Goal: Task Accomplishment & Management: Manage account settings

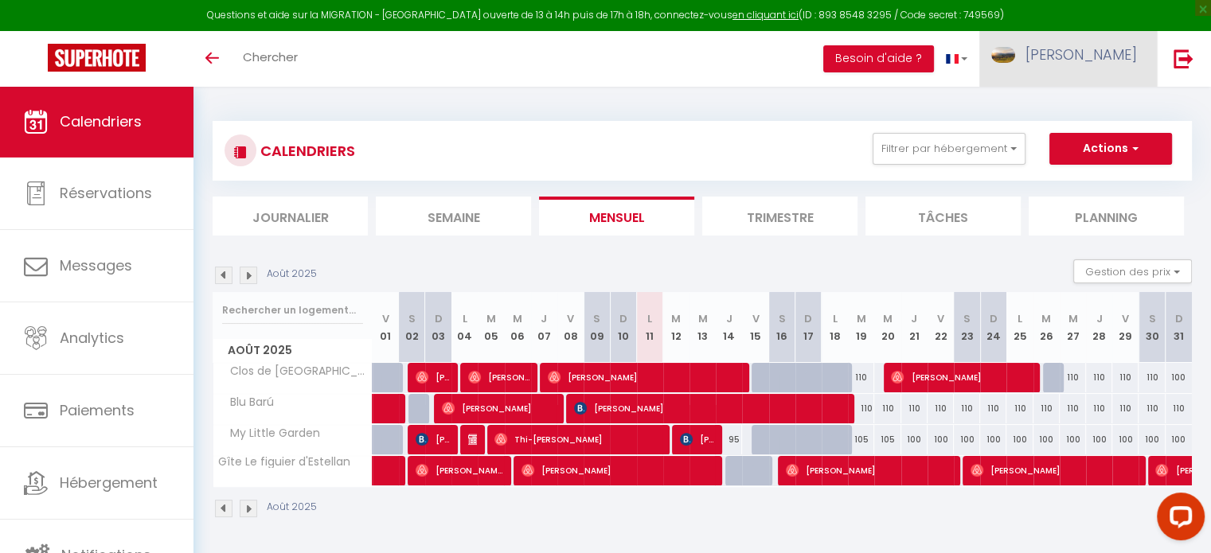
click at [1099, 51] on span "[PERSON_NAME]" at bounding box center [1080, 55] width 111 height 20
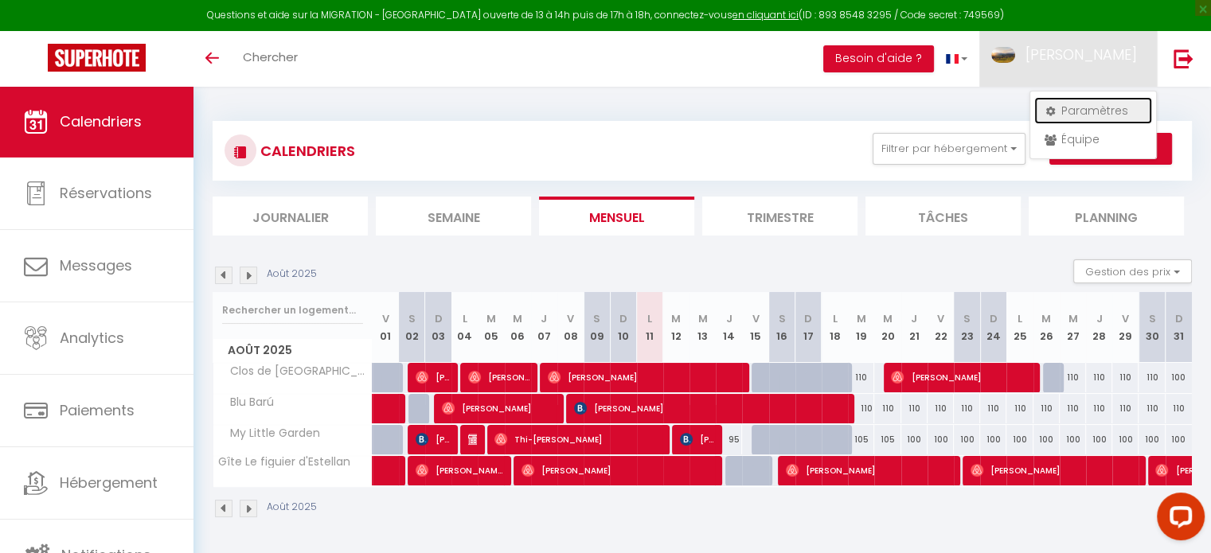
click at [1105, 107] on link "Paramètres" at bounding box center [1093, 110] width 118 height 27
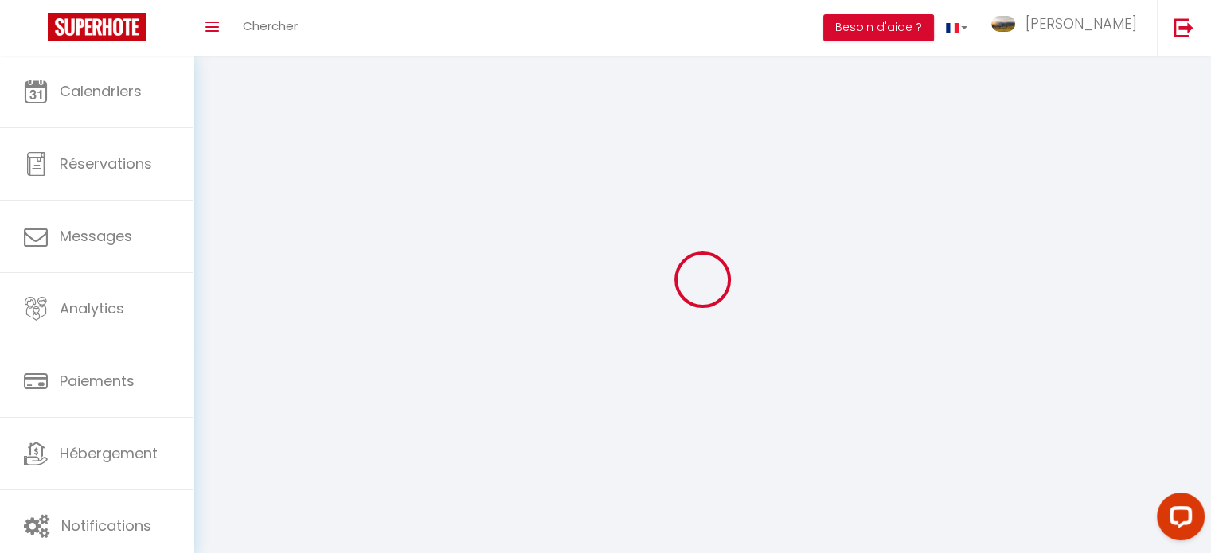
type input "[PERSON_NAME]"
type input "Le Flohic"
type input "0646833399"
type input "[STREET_ADDRESS]"
type input "83670"
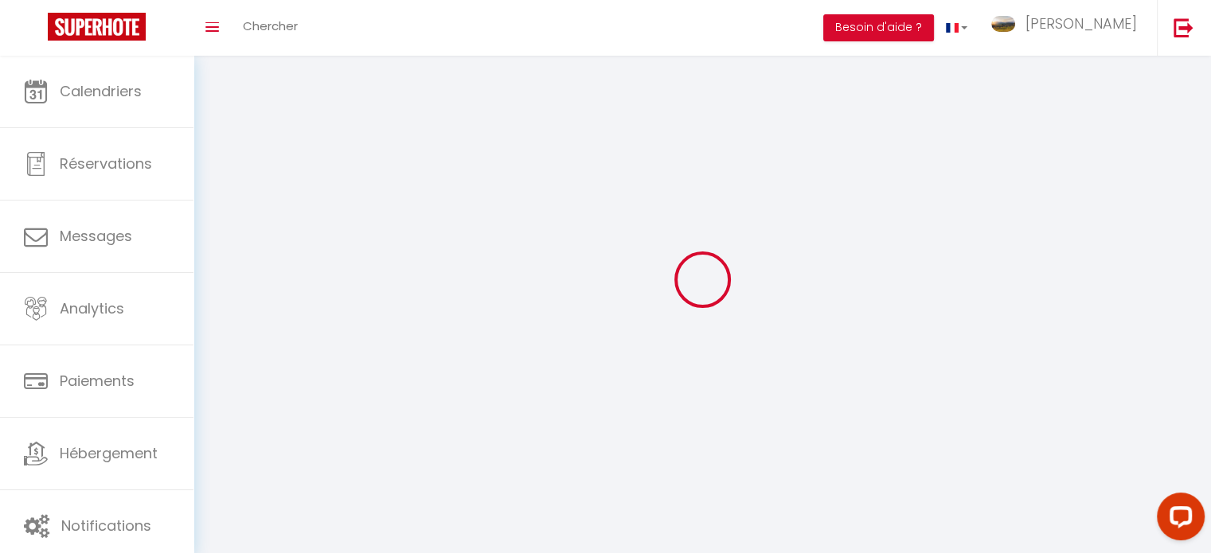
type input "Tavernes"
type input "pKtjGomelcd0rCiv5ufVqT72M"
type input "FvzDqq2iLPEZVN9IoKKJTNwvo"
select select "28"
select select "fr"
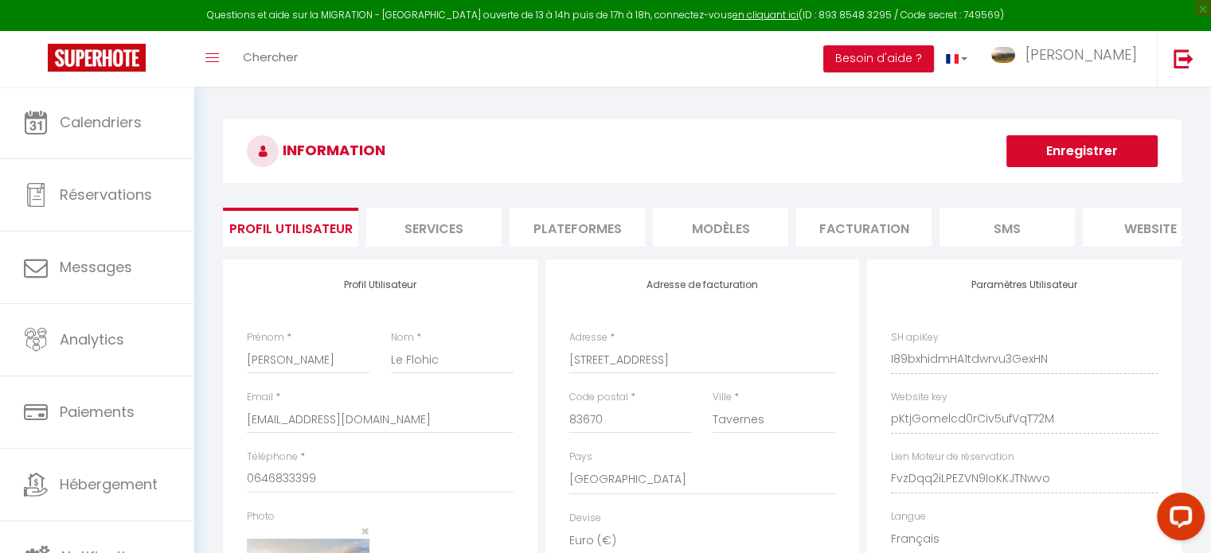
type input "pKtjGomelcd0rCiv5ufVqT72M"
type input "FvzDqq2iLPEZVN9IoKKJTNwvo"
type input "[URL][DOMAIN_NAME]"
click at [595, 224] on li "Plateformes" at bounding box center [576, 227] width 135 height 39
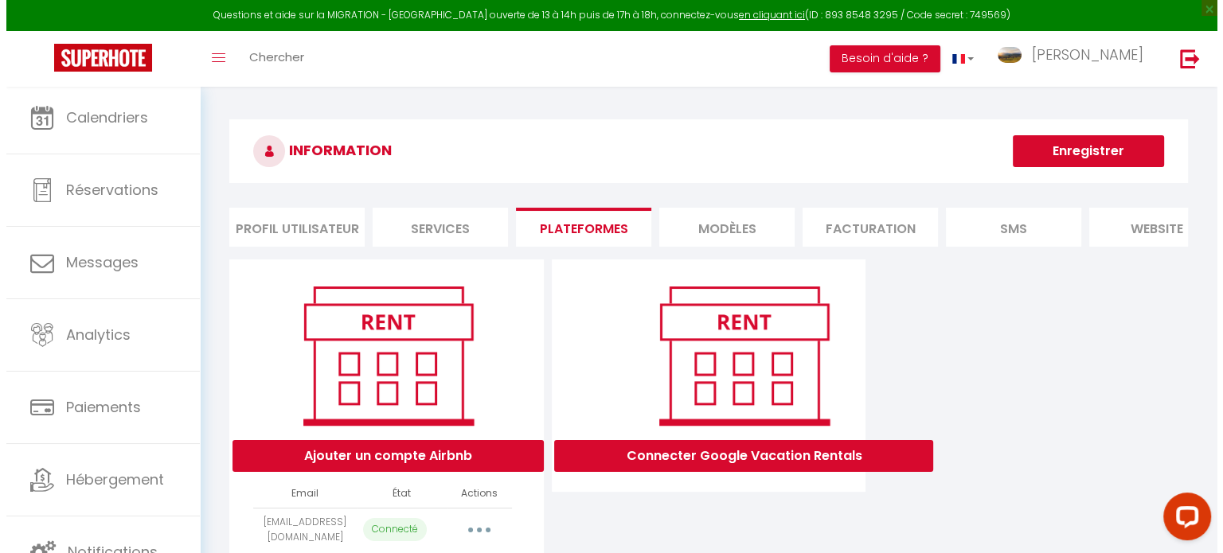
scroll to position [86, 0]
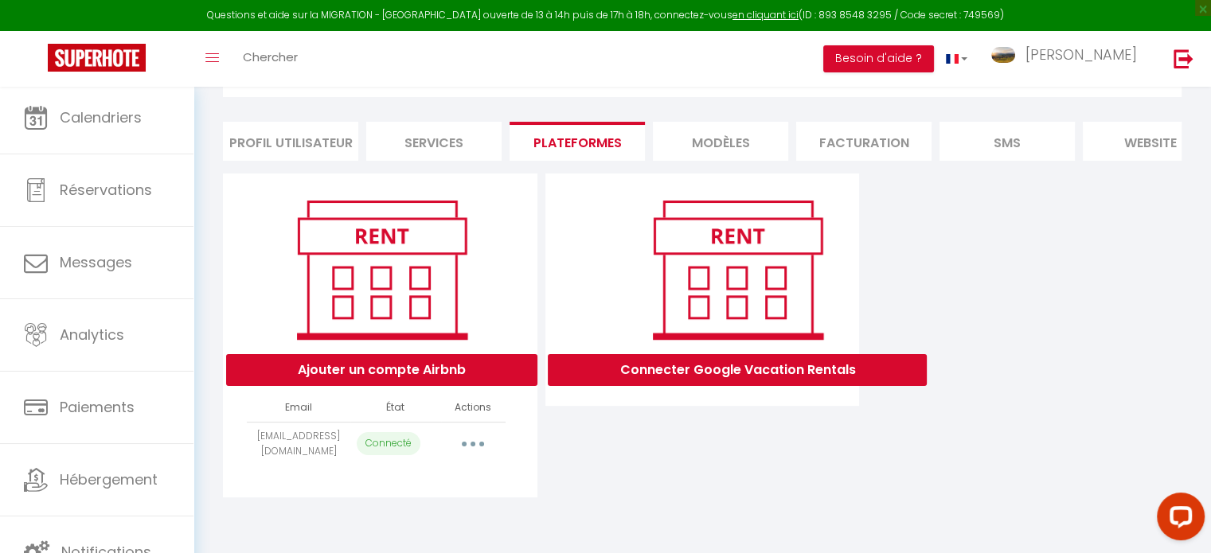
click at [471, 451] on button "button" at bounding box center [473, 443] width 45 height 25
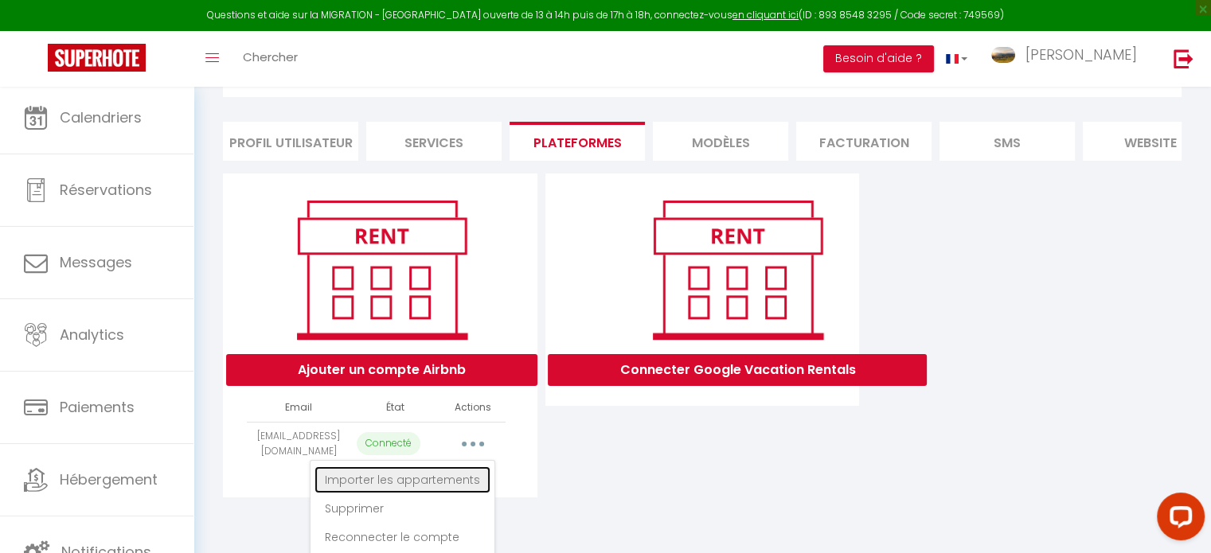
click at [444, 488] on link "Importer les appartements" at bounding box center [402, 479] width 176 height 27
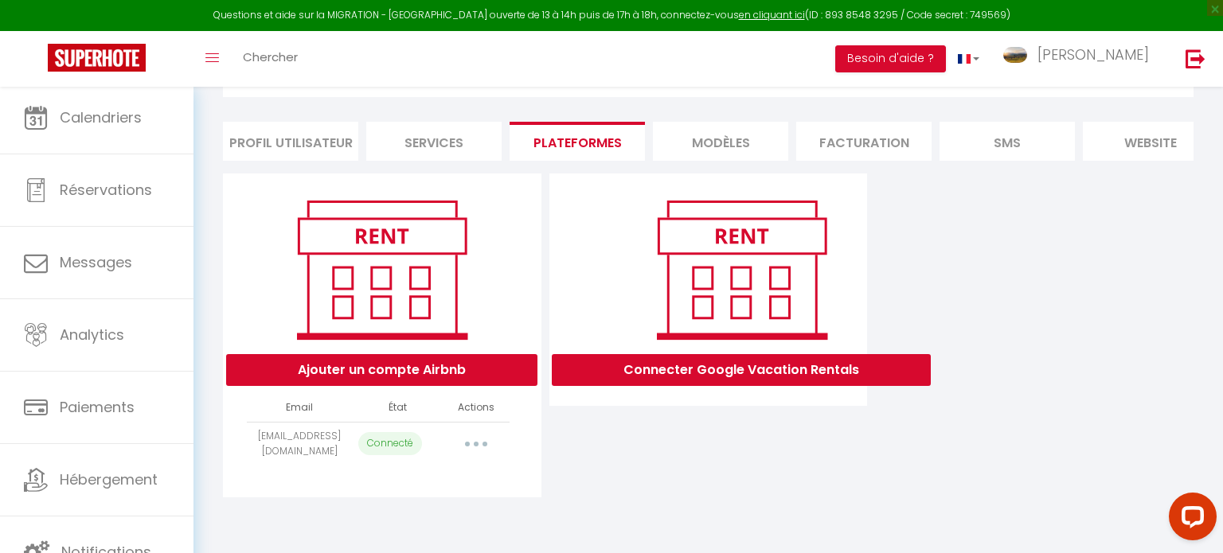
select select "1133"
select select
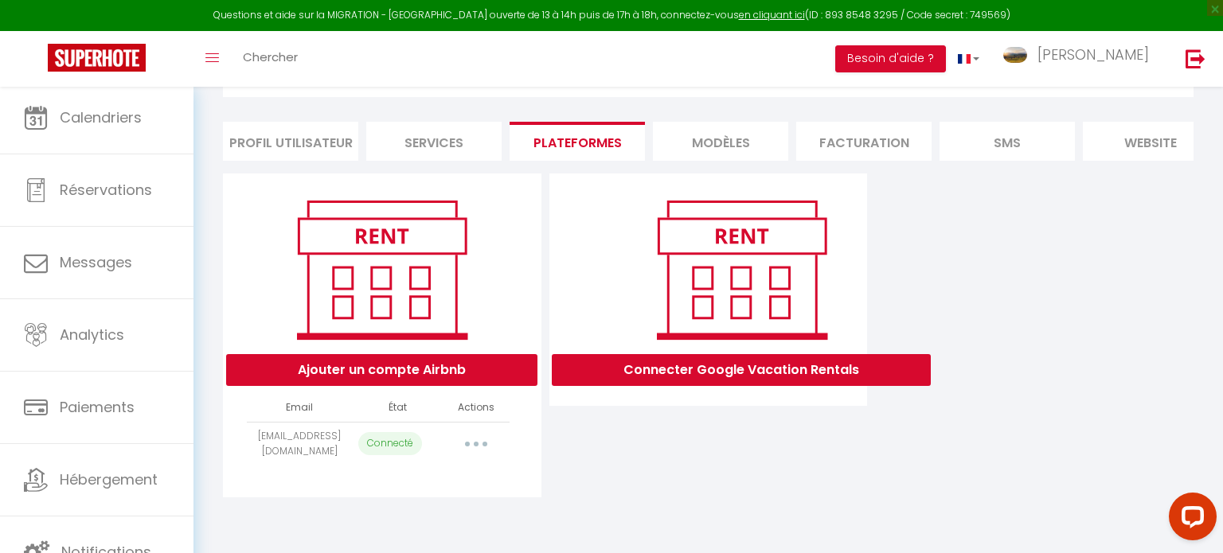
select select
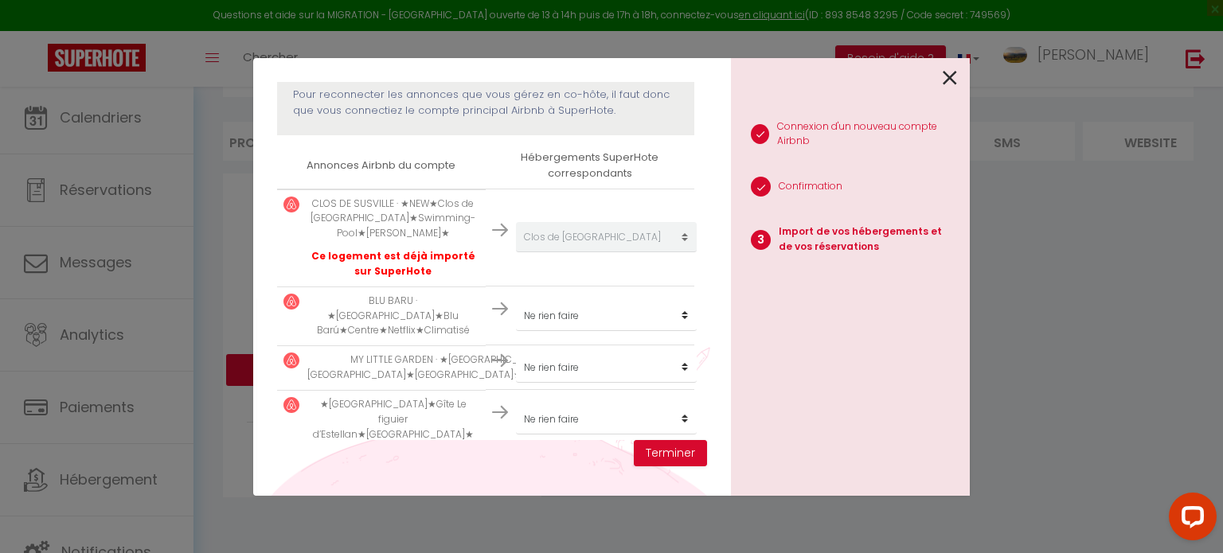
scroll to position [231, 0]
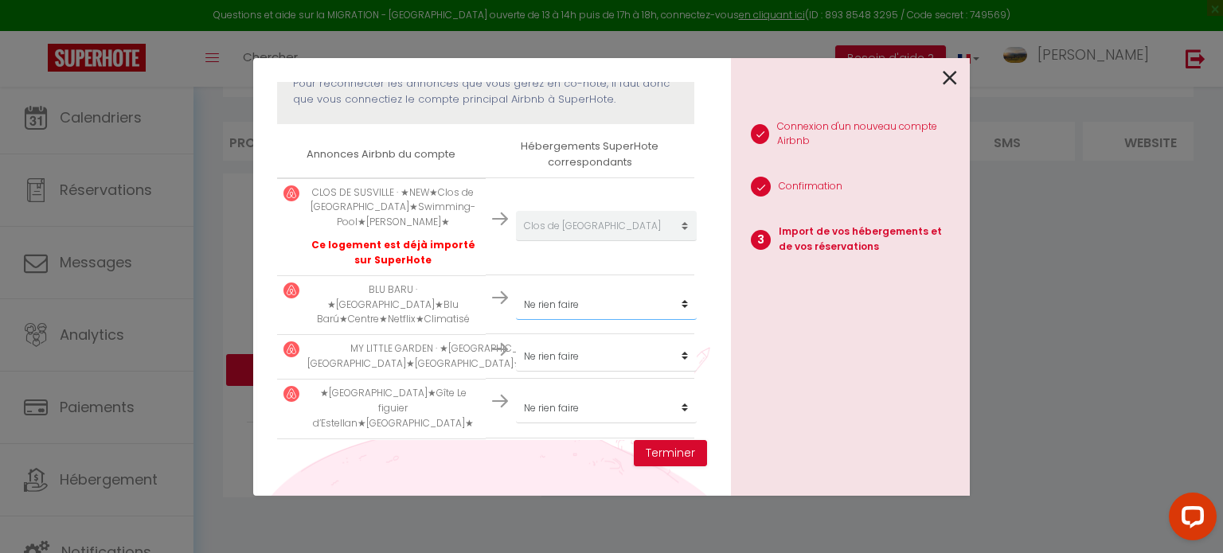
click at [678, 241] on select "Créer un nouveau hébergement Ne rien faire Clos de [GEOGRAPHIC_DATA] Gîte Le fi…" at bounding box center [606, 226] width 181 height 30
select select "2299"
click at [516, 241] on select "Créer un nouveau hébergement Ne rien faire Clos de [GEOGRAPHIC_DATA] Gîte Le fi…" at bounding box center [606, 226] width 181 height 30
click at [681, 241] on select "Créer un nouveau hébergement Ne rien faire Clos de [GEOGRAPHIC_DATA] Gîte Le fi…" at bounding box center [606, 226] width 181 height 30
select select "3276"
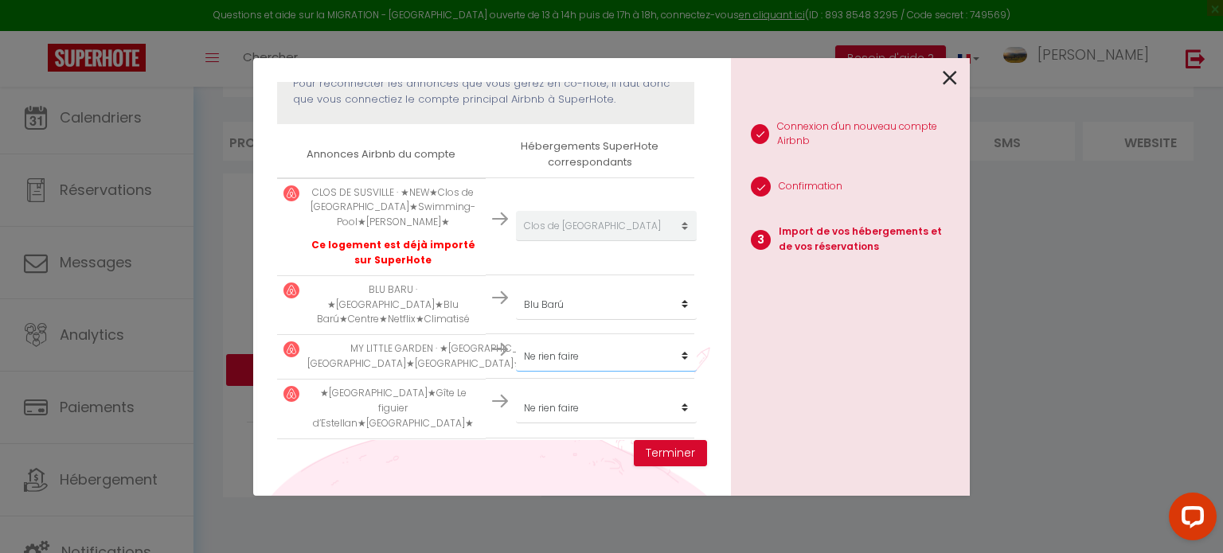
click at [516, 241] on select "Créer un nouveau hébergement Ne rien faire Clos de [GEOGRAPHIC_DATA] Gîte Le fi…" at bounding box center [606, 226] width 181 height 30
click at [682, 241] on select "Créer un nouveau hébergement Ne rien faire Clos de [GEOGRAPHIC_DATA] Gîte Le fi…" at bounding box center [606, 226] width 181 height 30
select select "7569"
click at [516, 241] on select "Créer un nouveau hébergement Ne rien faire Clos de [GEOGRAPHIC_DATA] Gîte Le fi…" at bounding box center [606, 226] width 181 height 30
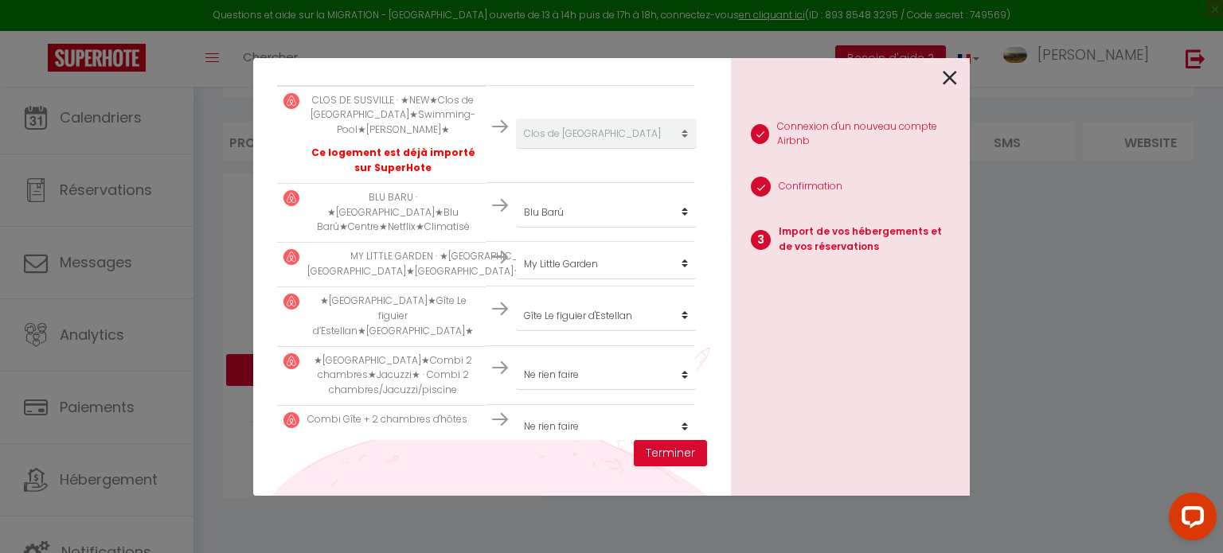
scroll to position [326, 0]
click at [681, 449] on button "Terminer" at bounding box center [670, 453] width 73 height 27
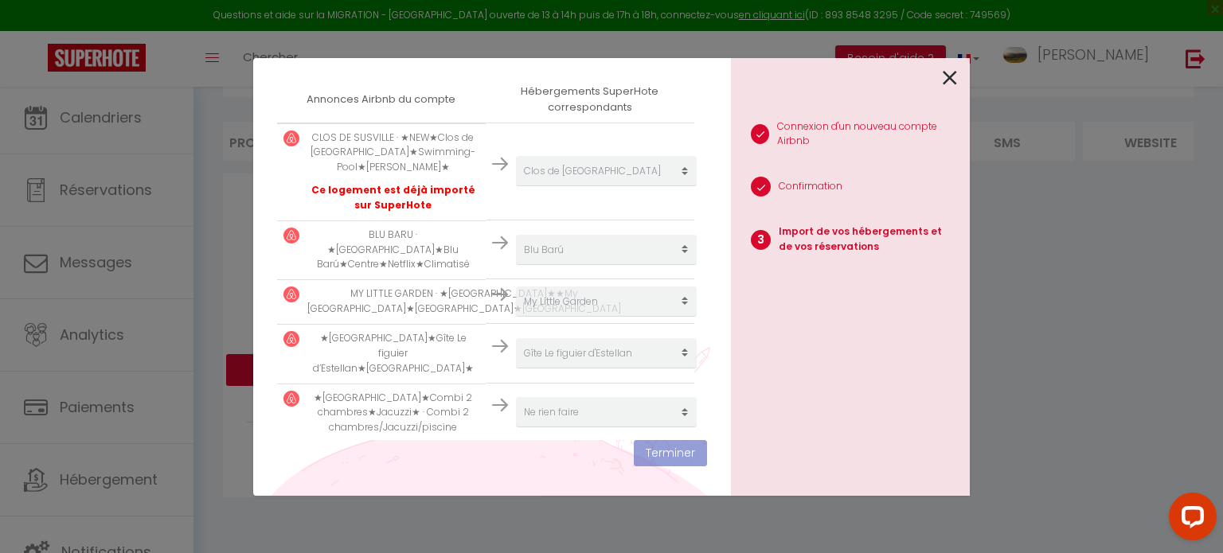
scroll to position [366, 0]
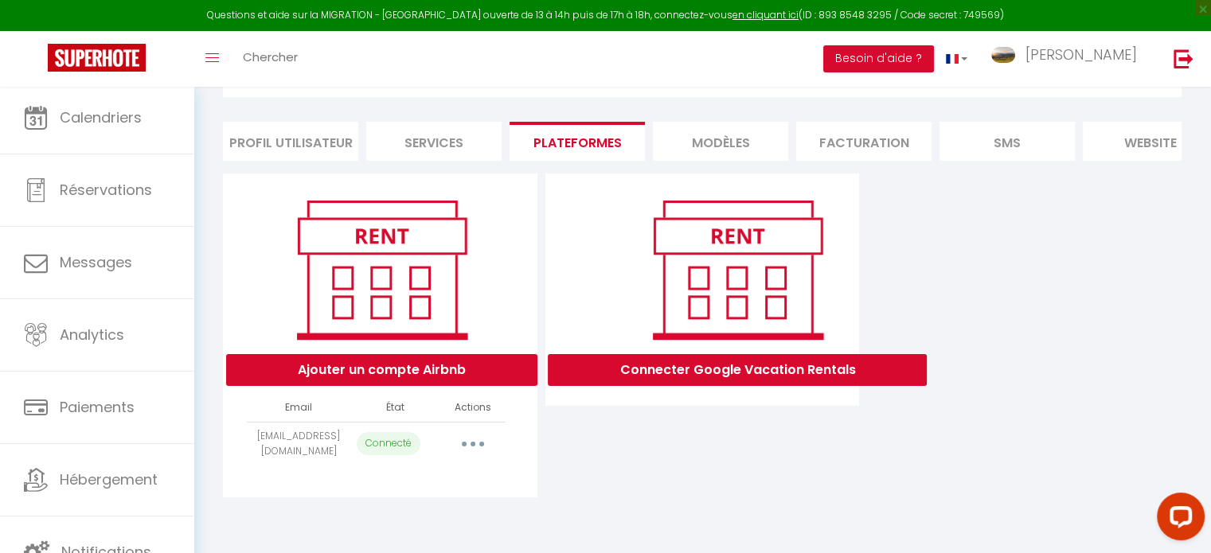
click at [471, 447] on icon "button" at bounding box center [472, 444] width 5 height 5
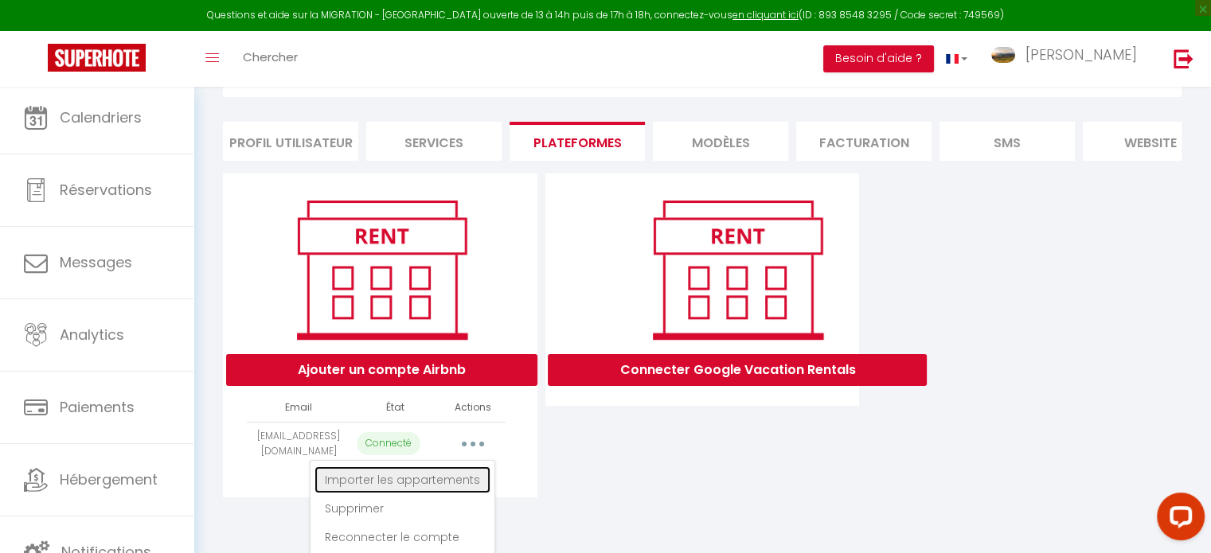
click at [443, 489] on link "Importer les appartements" at bounding box center [402, 479] width 176 height 27
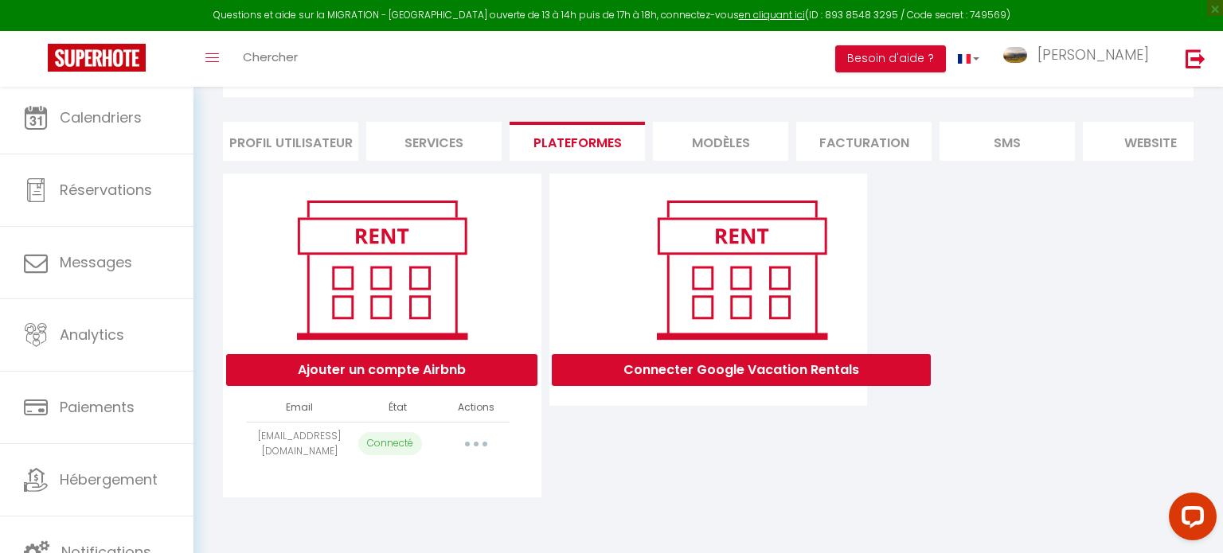
select select "1133"
select select "2299"
select select "3276"
select select "7569"
select select
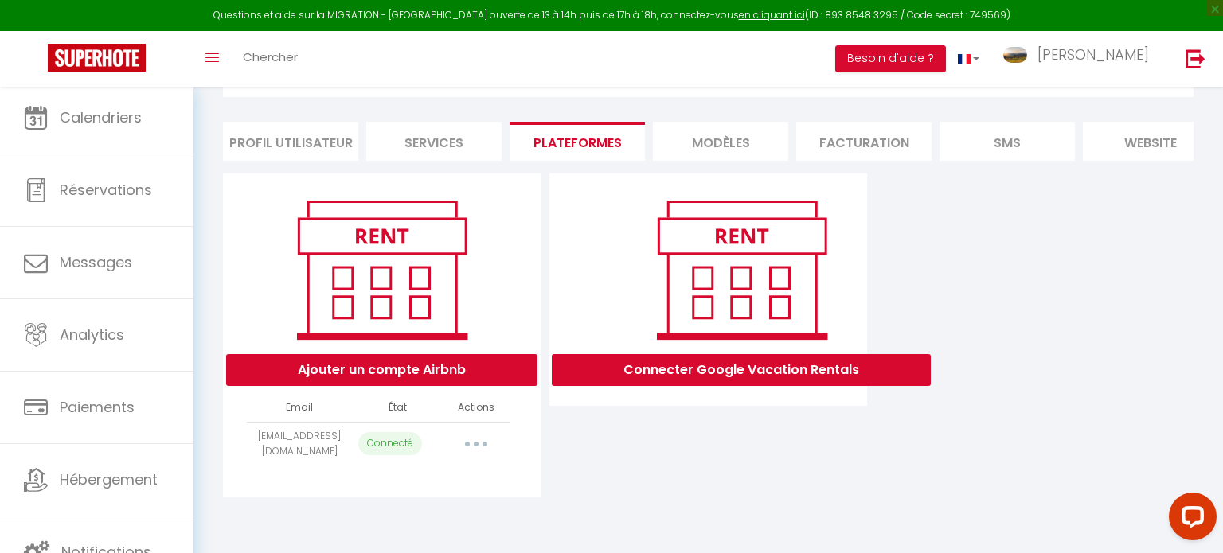
select select
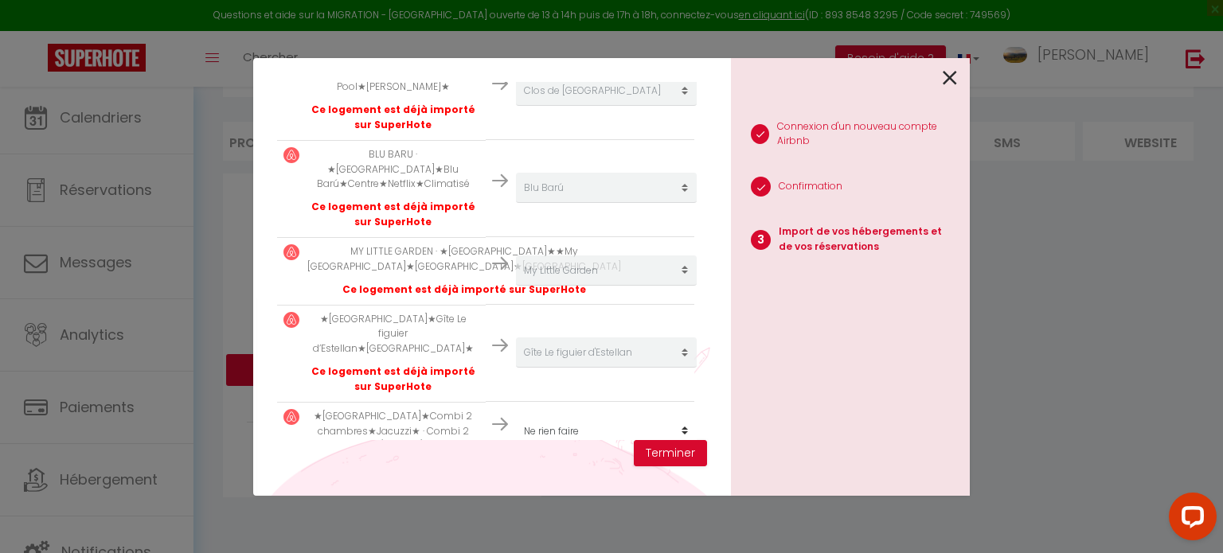
drag, startPoint x: 1220, startPoint y: 161, endPoint x: 1219, endPoint y: 218, distance: 57.3
click at [1219, 218] on html "Questions et aide sur la MIGRATION - [GEOGRAPHIC_DATA] ouverte de 13 à 14h puis…" at bounding box center [611, 190] width 1223 height 553
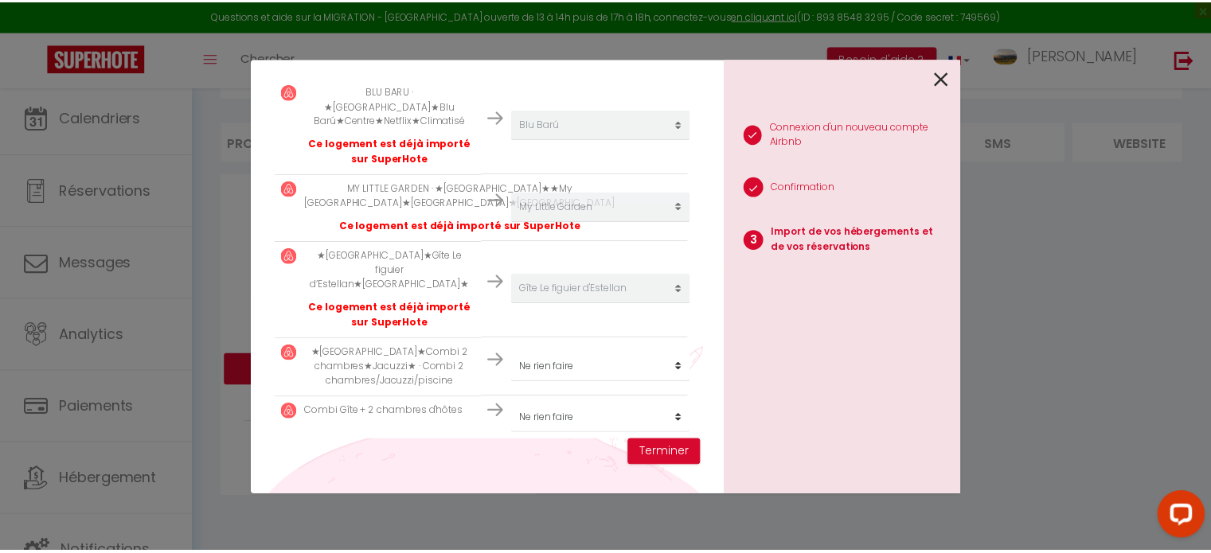
scroll to position [439, 0]
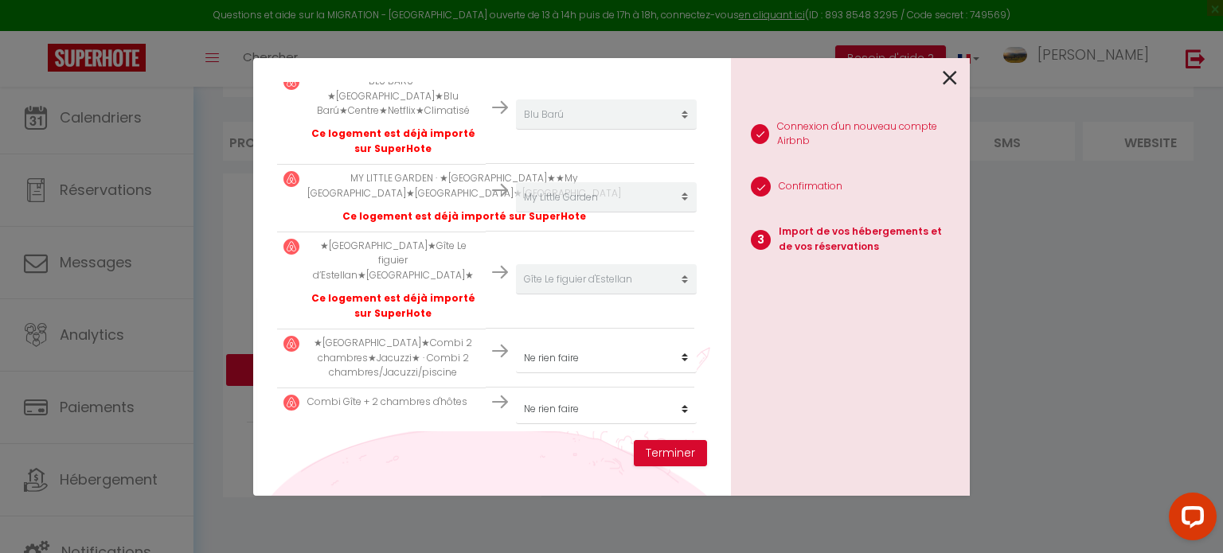
click at [949, 76] on icon at bounding box center [950, 78] width 14 height 24
